Goal: Information Seeking & Learning: Learn about a topic

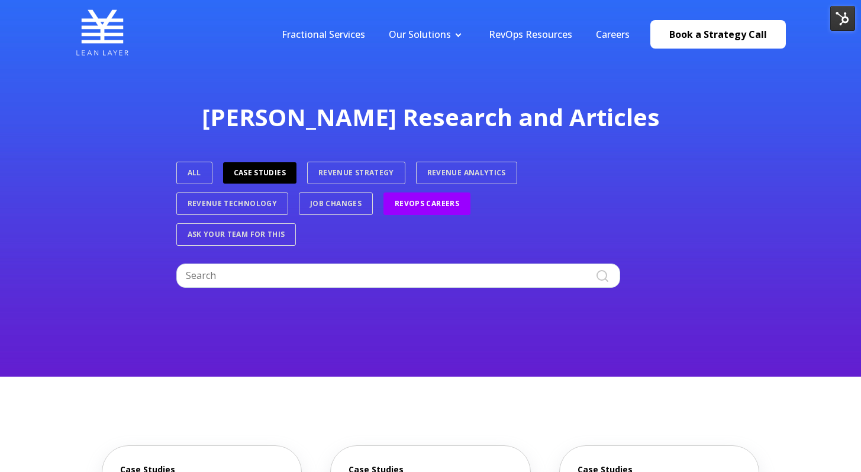
scroll to position [194, 0]
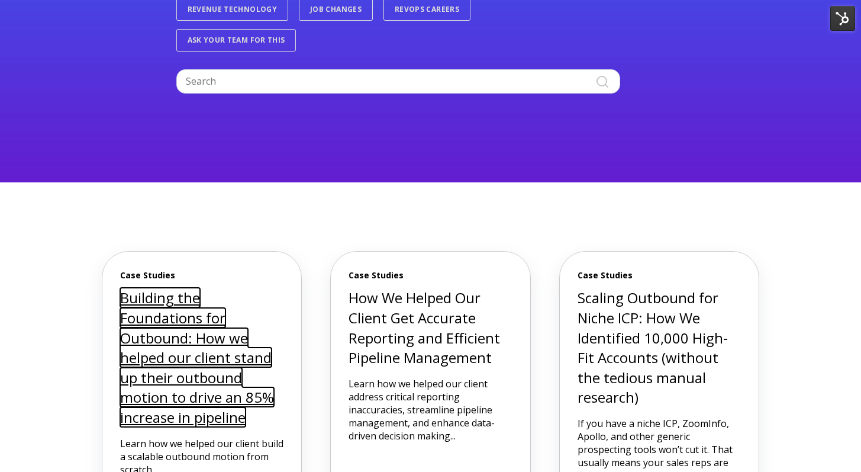
click at [214, 344] on link "Building the Foundations for Outbound: How we helped our client stand up their …" at bounding box center [197, 357] width 154 height 139
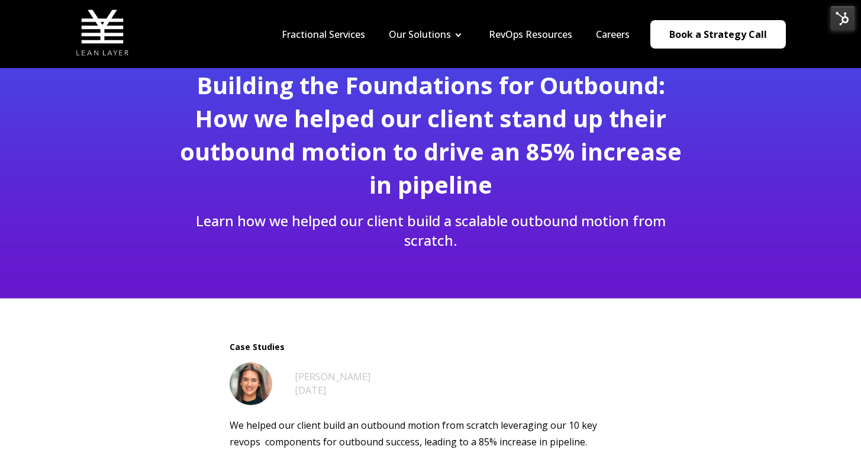
scroll to position [46, 0]
